Goal: Check status: Check status

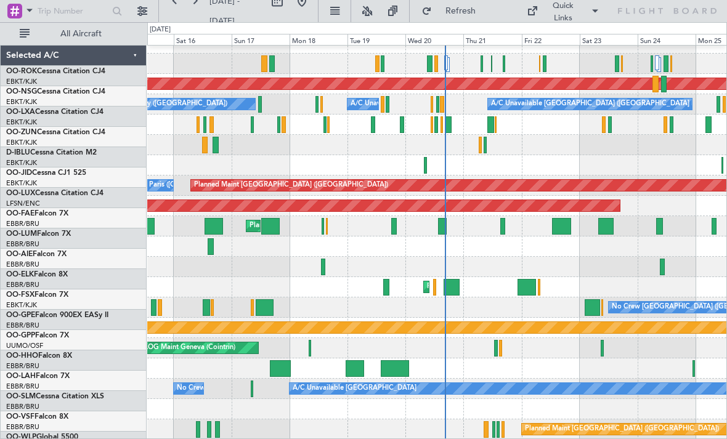
scroll to position [12, 0]
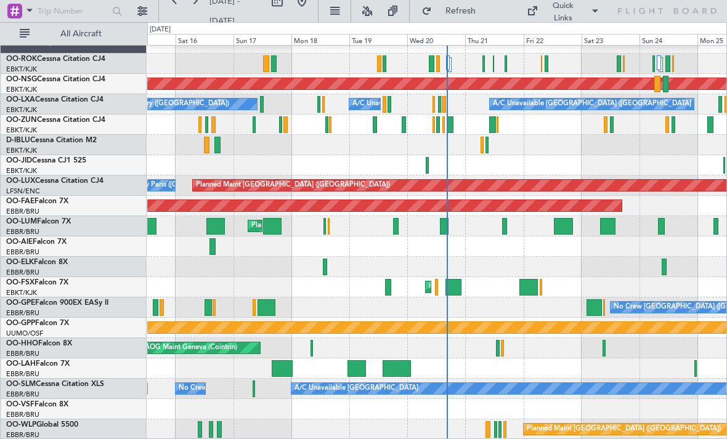
click at [457, 286] on div at bounding box center [453, 287] width 17 height 17
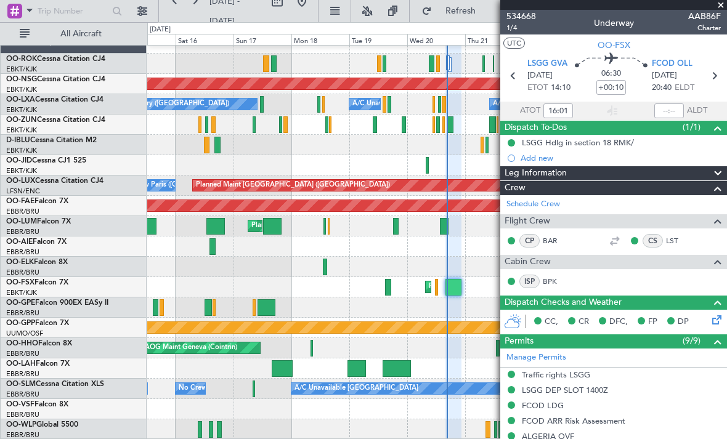
scroll to position [0, 0]
click at [719, 6] on span at bounding box center [720, 5] width 12 height 11
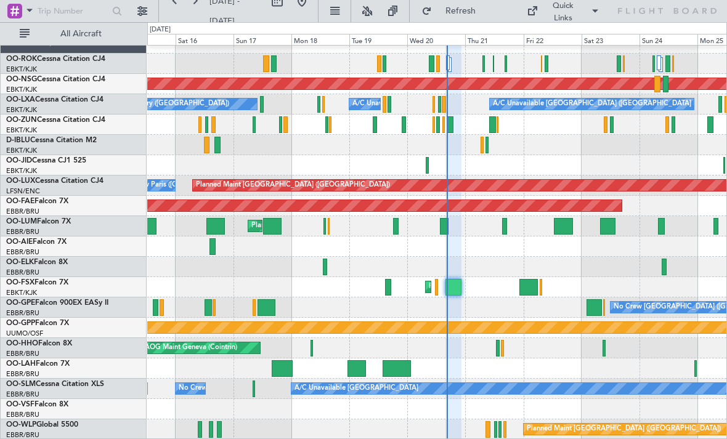
type input "0"
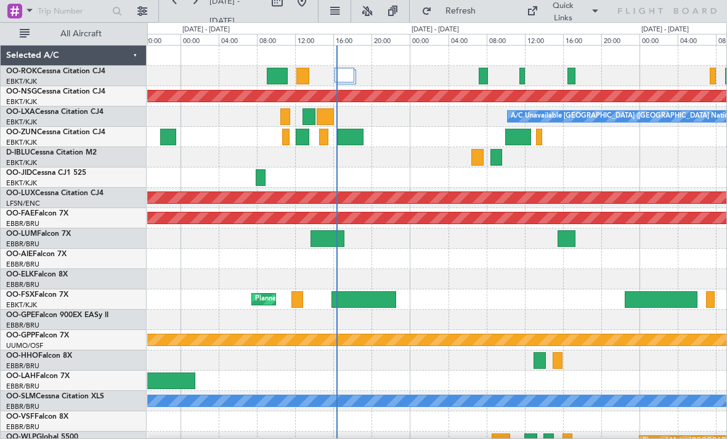
click at [345, 68] on div at bounding box center [344, 75] width 20 height 15
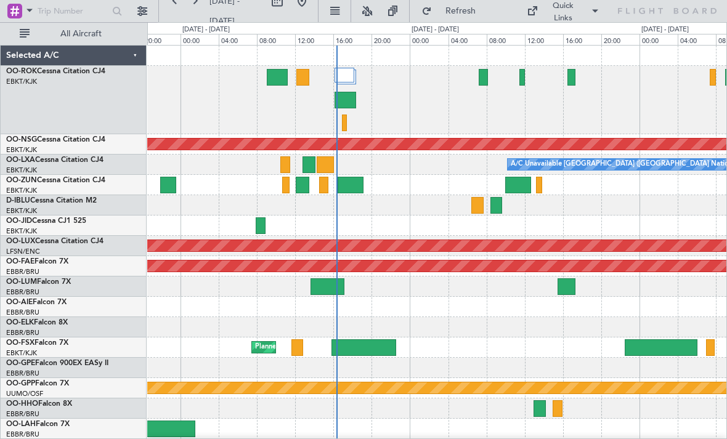
click at [345, 124] on div at bounding box center [344, 123] width 5 height 17
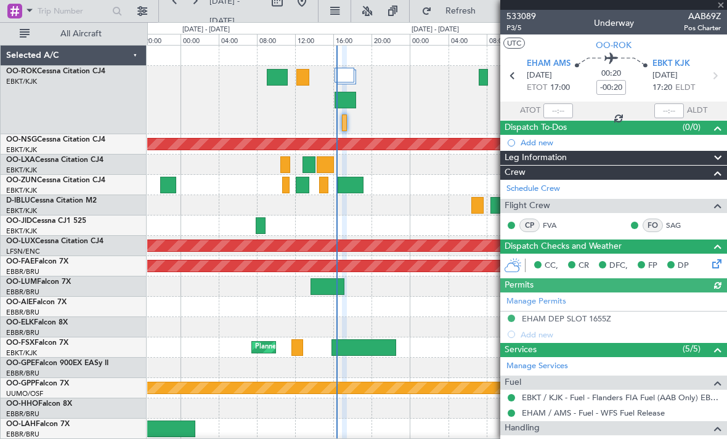
click at [718, 8] on div at bounding box center [613, 5] width 227 height 10
click at [721, 6] on span at bounding box center [720, 5] width 12 height 11
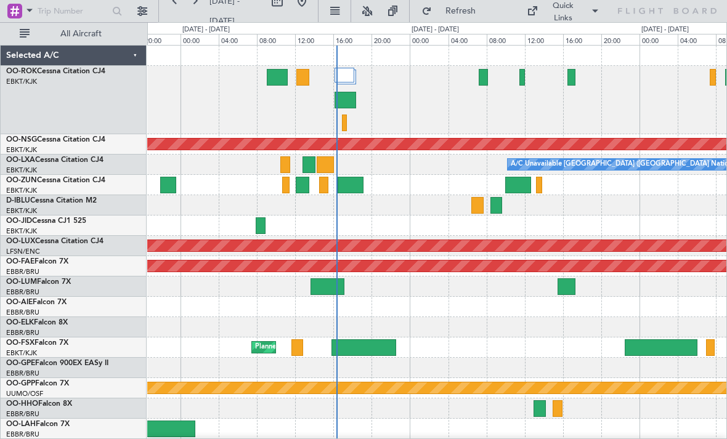
click at [474, 85] on div at bounding box center [436, 100] width 579 height 68
click at [482, 81] on div at bounding box center [483, 77] width 9 height 17
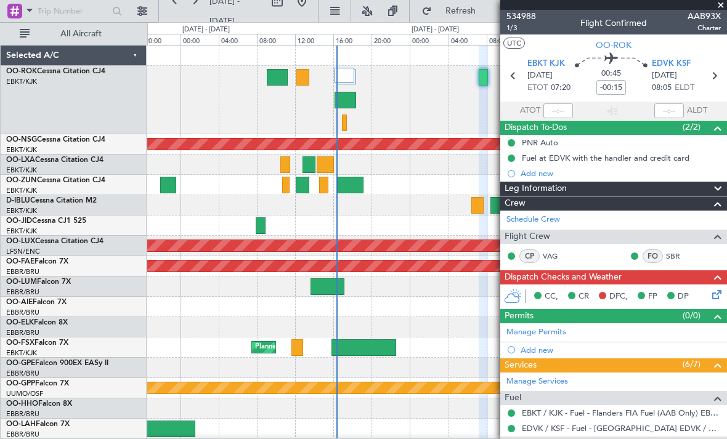
click at [724, 4] on span at bounding box center [720, 5] width 12 height 11
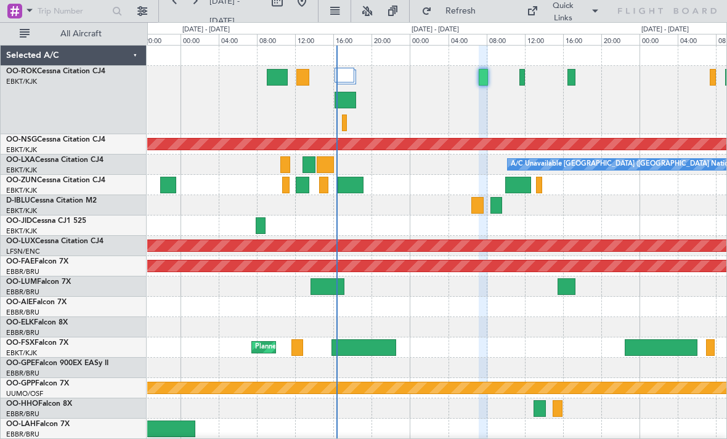
type input "0"
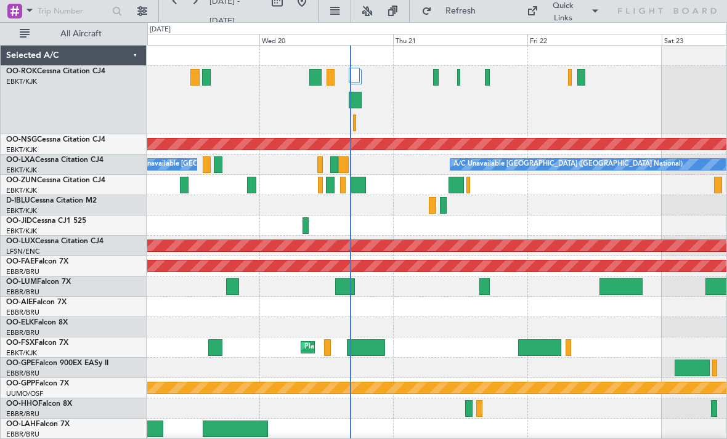
click at [437, 78] on div at bounding box center [436, 77] width 6 height 17
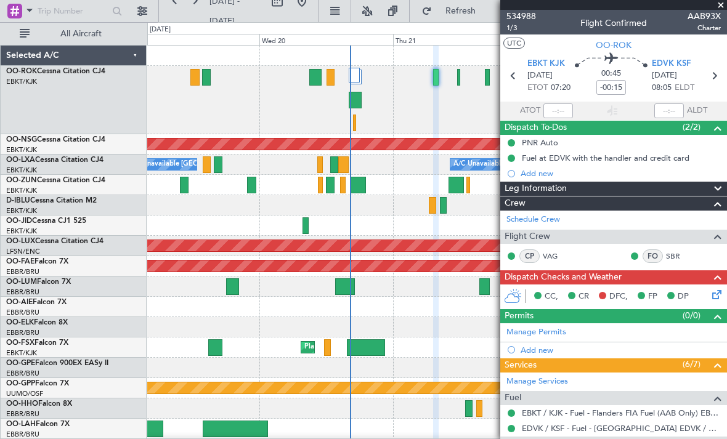
click at [715, 9] on span at bounding box center [720, 5] width 12 height 11
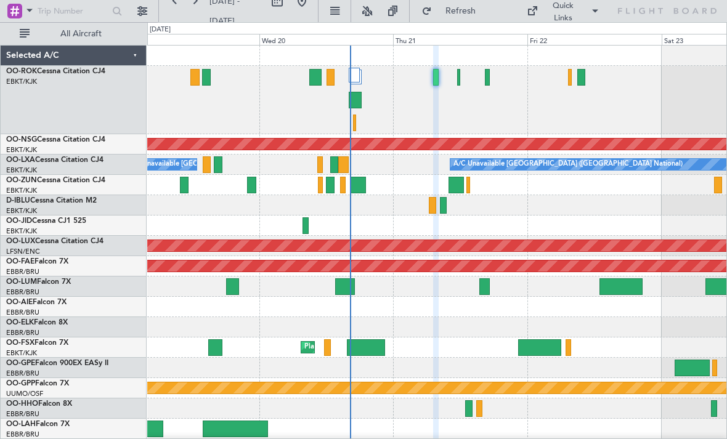
type input "0"
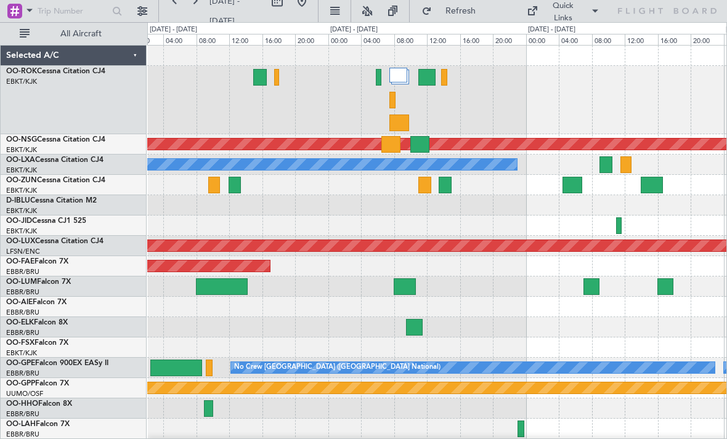
click at [405, 123] on div at bounding box center [399, 123] width 20 height 17
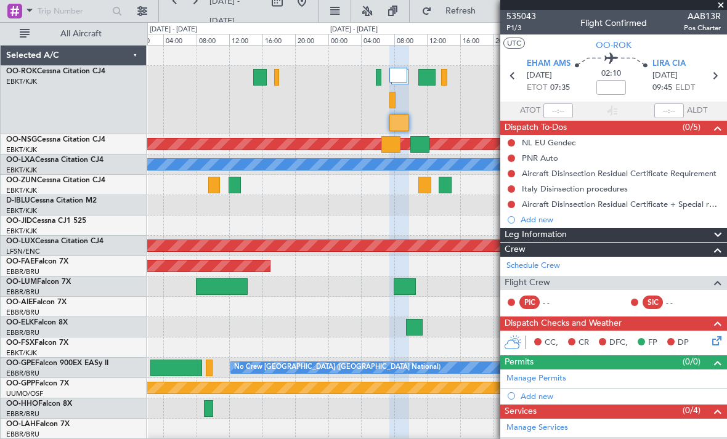
click at [719, 6] on span at bounding box center [720, 5] width 12 height 11
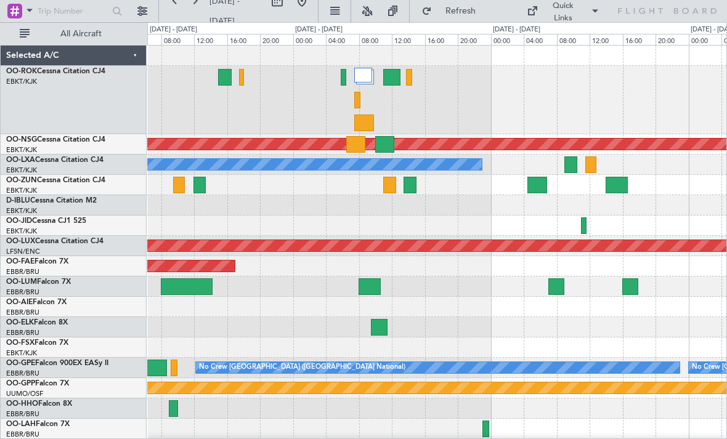
click at [398, 80] on div at bounding box center [391, 77] width 17 height 17
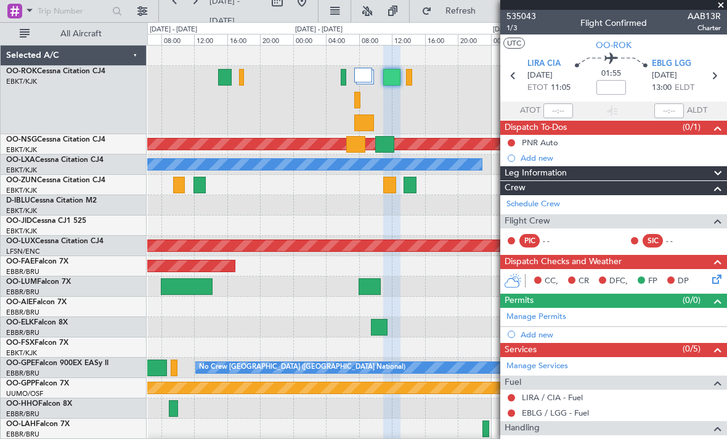
click at [722, 1] on span at bounding box center [720, 5] width 12 height 11
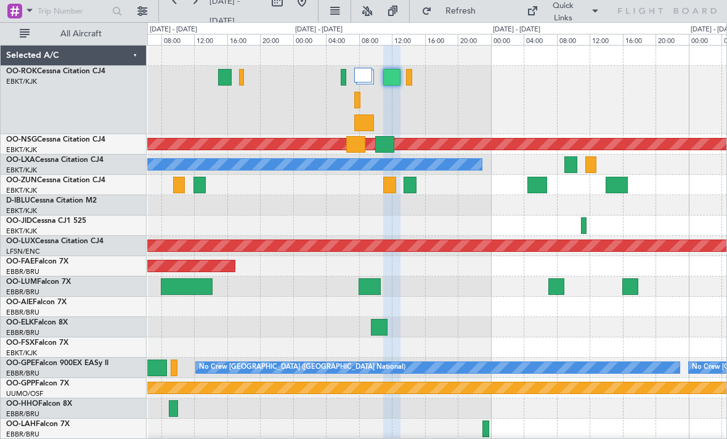
type input "0"
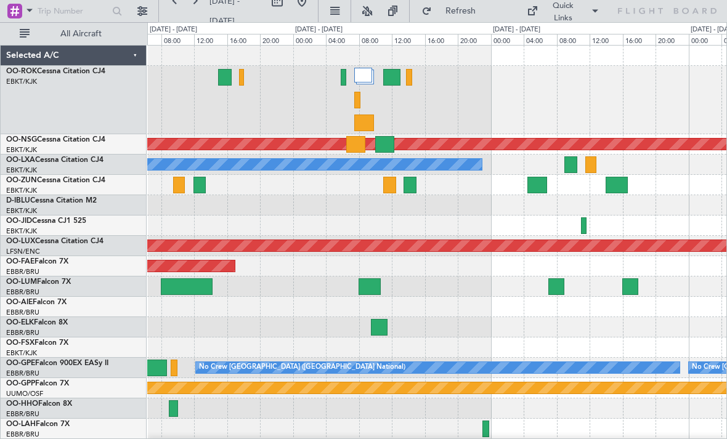
scroll to position [31, 0]
